Goal: Information Seeking & Learning: Learn about a topic

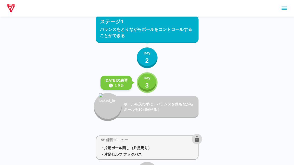
scroll to position [55, 0]
click at [143, 81] on button "Day 3" at bounding box center [147, 82] width 21 height 21
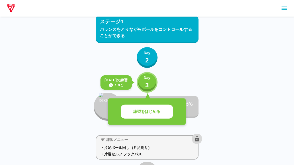
click at [135, 106] on button "練習をはじめる" at bounding box center [147, 112] width 52 height 14
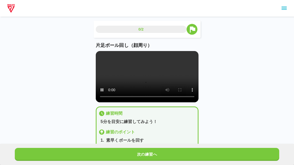
click at [143, 78] on video at bounding box center [147, 76] width 103 height 51
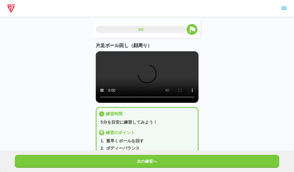
click at [98, 54] on video at bounding box center [147, 76] width 103 height 51
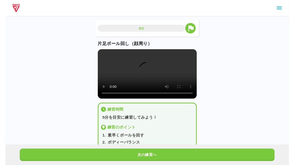
scroll to position [6, 0]
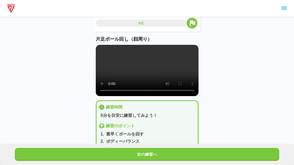
click at [184, 152] on button "次の練習へ" at bounding box center [147, 154] width 265 height 13
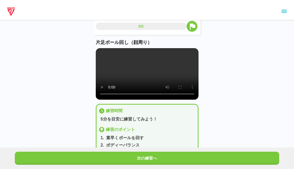
scroll to position [0, 0]
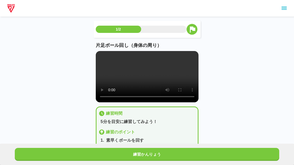
click at [145, 84] on video at bounding box center [147, 76] width 103 height 51
click at [107, 51] on video at bounding box center [147, 76] width 103 height 51
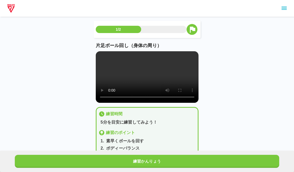
click at [97, 60] on video at bounding box center [147, 76] width 103 height 51
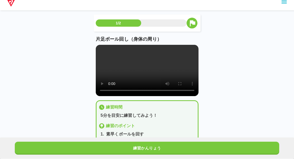
scroll to position [6, 0]
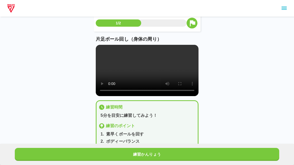
click at [156, 153] on button "練習かんりょう" at bounding box center [147, 154] width 265 height 13
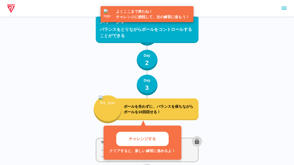
scroll to position [81, 0]
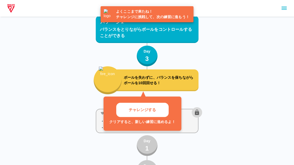
click at [164, 108] on button "チャレンジする" at bounding box center [142, 110] width 52 height 14
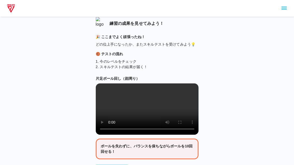
scroll to position [3, 0]
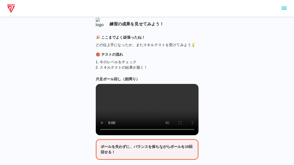
click at [150, 113] on video at bounding box center [147, 109] width 103 height 51
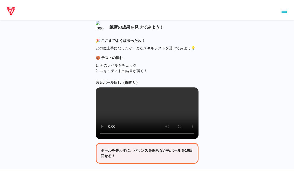
scroll to position [0, 0]
click at [104, 93] on video at bounding box center [147, 112] width 103 height 51
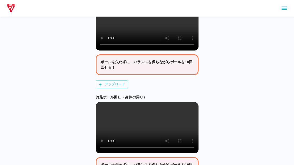
scroll to position [95, 0]
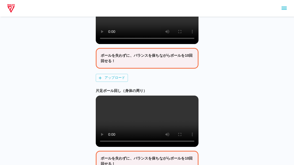
click at [150, 131] on video at bounding box center [147, 121] width 103 height 51
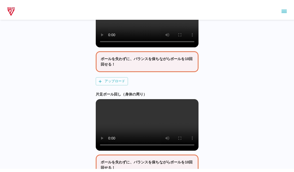
scroll to position [88, 0]
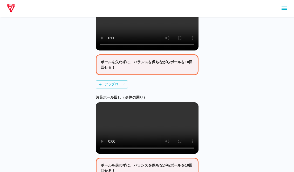
click at [102, 115] on video at bounding box center [147, 127] width 103 height 51
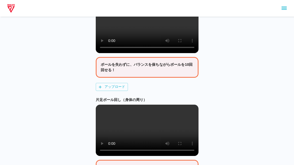
scroll to position [0, 0]
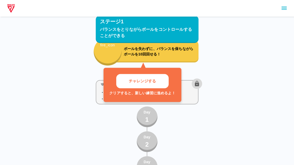
scroll to position [111, 0]
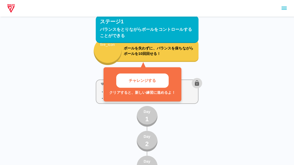
click at [194, 133] on div "練習メニュー ・片足ボール回し（片足周り） ・片足セルフ フックパス Day 1 Day 2 Day 3 ボールを失わずに、バランスを保ちながらボールを10回…" at bounding box center [147, 141] width 103 height 127
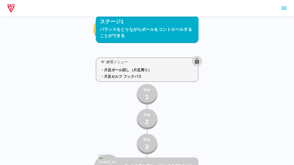
scroll to position [133, 0]
